Goal: Find specific page/section: Find specific page/section

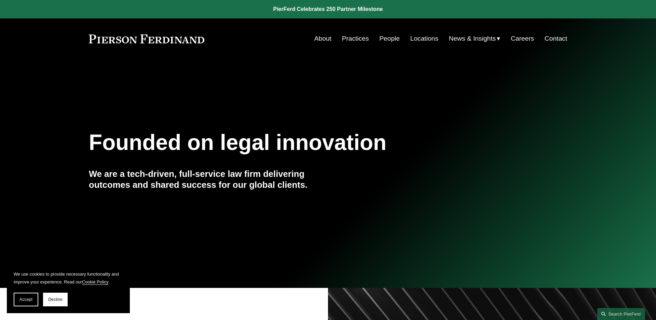
click at [559, 39] on link "Contact" at bounding box center [556, 38] width 23 height 13
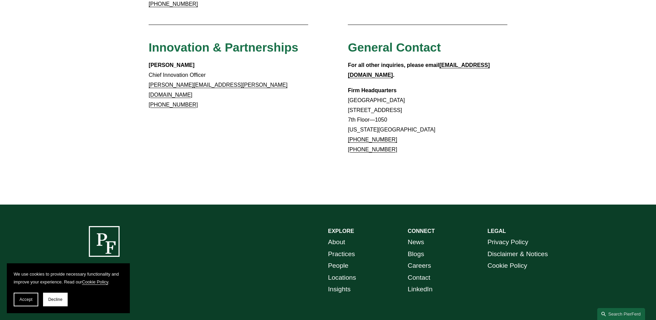
scroll to position [630, 0]
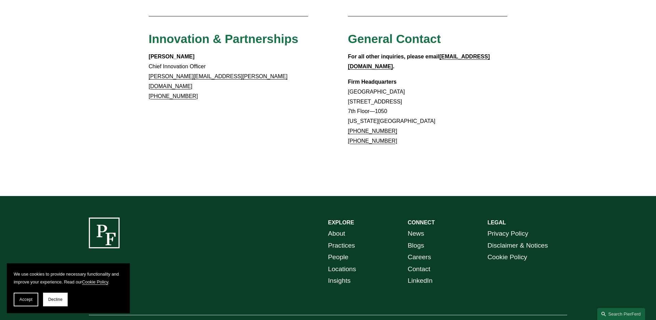
click at [24, 297] on span "Accept" at bounding box center [25, 299] width 13 height 5
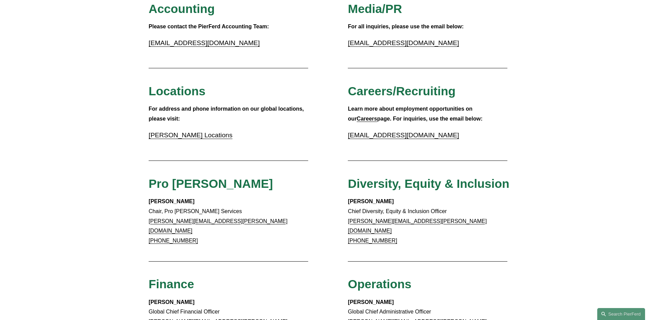
scroll to position [166, 0]
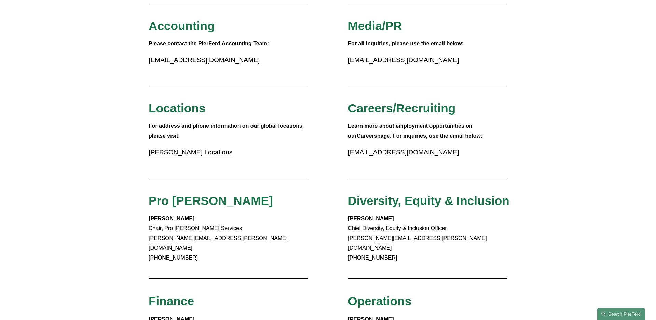
click at [188, 150] on link "Pierson Ferdinand Locations" at bounding box center [191, 152] width 84 height 7
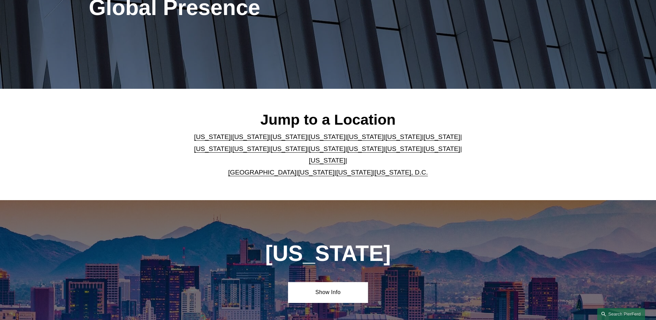
scroll to position [125, 0]
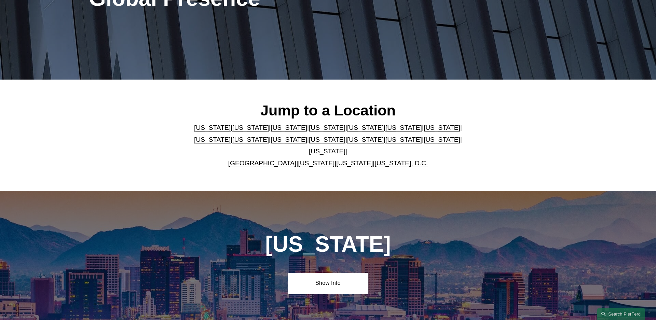
click at [345, 148] on link "Texas" at bounding box center [327, 151] width 37 height 7
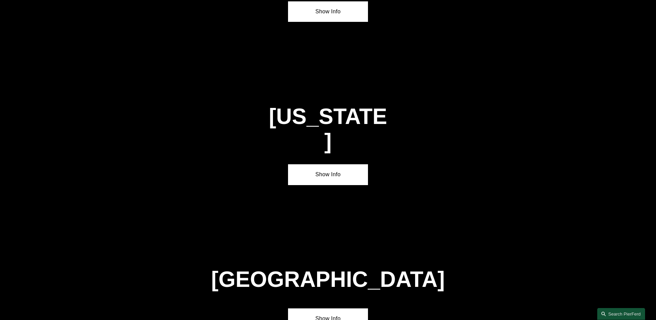
scroll to position [2327, 0]
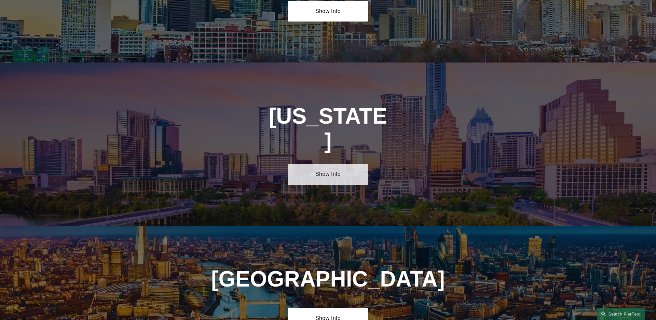
click at [334, 164] on link "Show Info" at bounding box center [328, 174] width 80 height 21
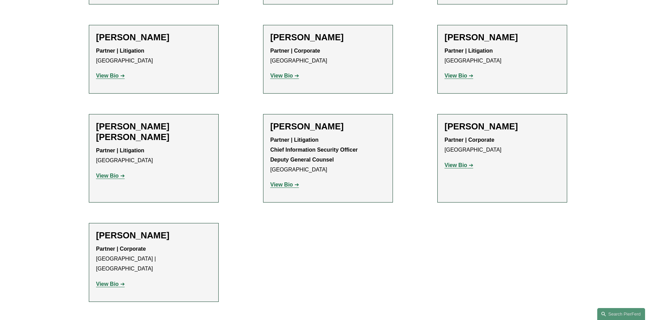
scroll to position [373, 0]
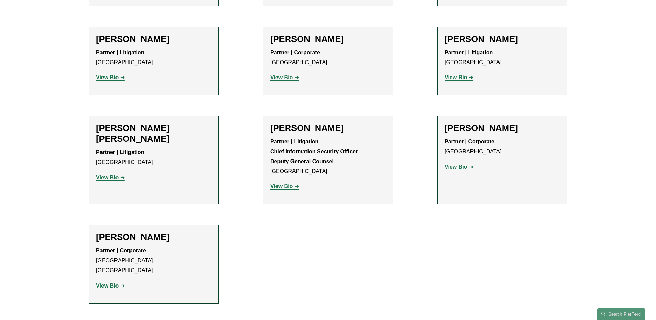
click at [279, 189] on strong "View Bio" at bounding box center [281, 187] width 23 height 6
